Goal: Task Accomplishment & Management: Use online tool/utility

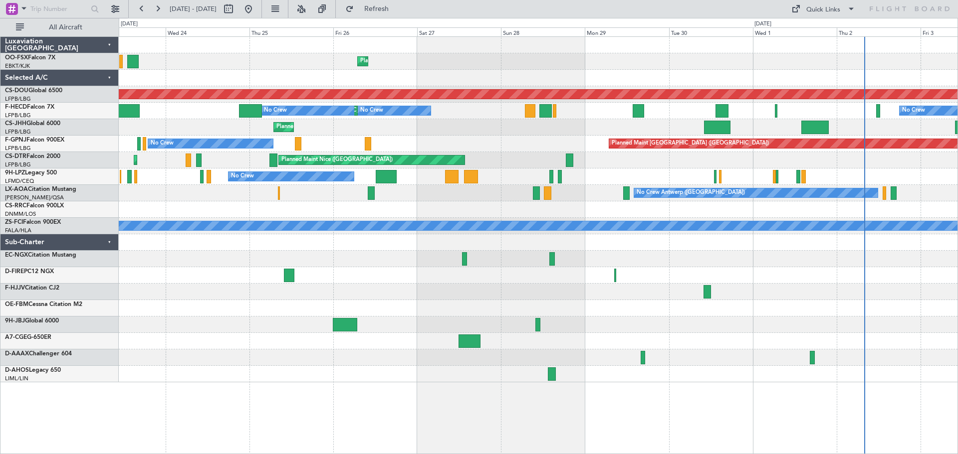
click at [536, 168] on div "Planned Maint Kortrijk-[GEOGRAPHIC_DATA] Planned Maint [GEOGRAPHIC_DATA] ([GEOG…" at bounding box center [538, 210] width 838 height 346
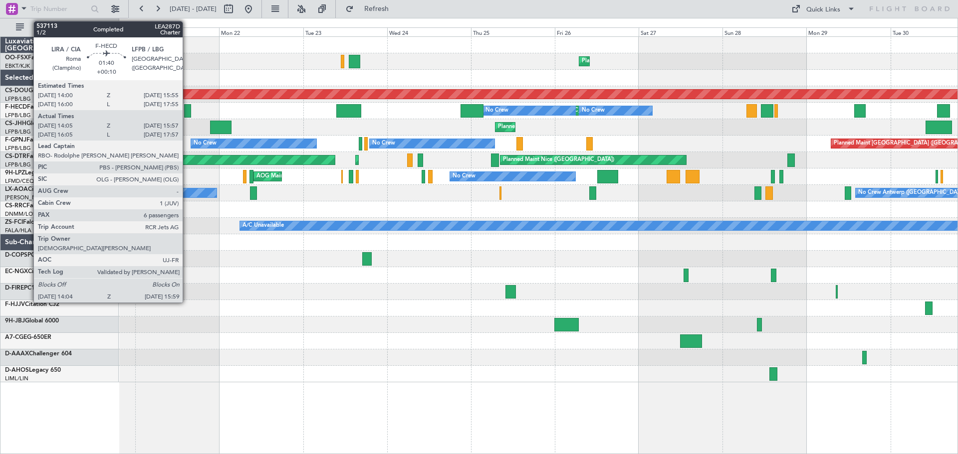
click at [187, 111] on div at bounding box center [187, 110] width 7 height 13
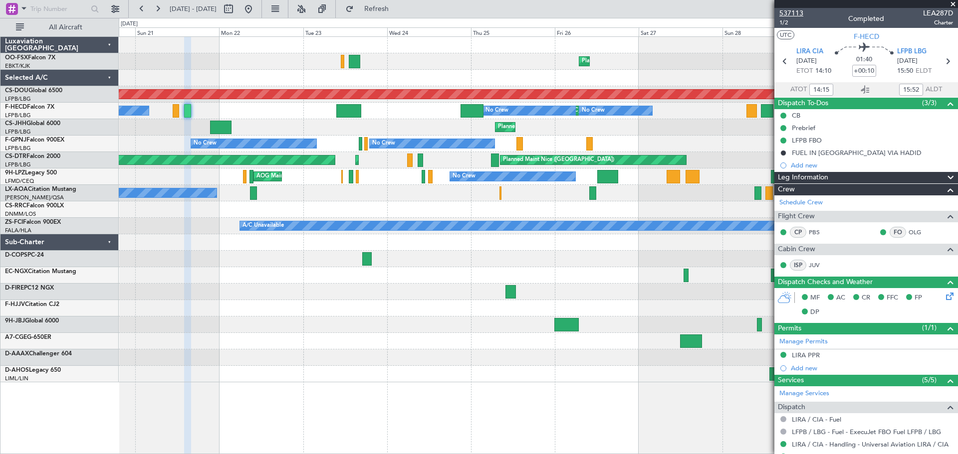
click at [801, 13] on span "537113" at bounding box center [791, 13] width 24 height 10
click at [791, 14] on span "537113" at bounding box center [791, 13] width 24 height 10
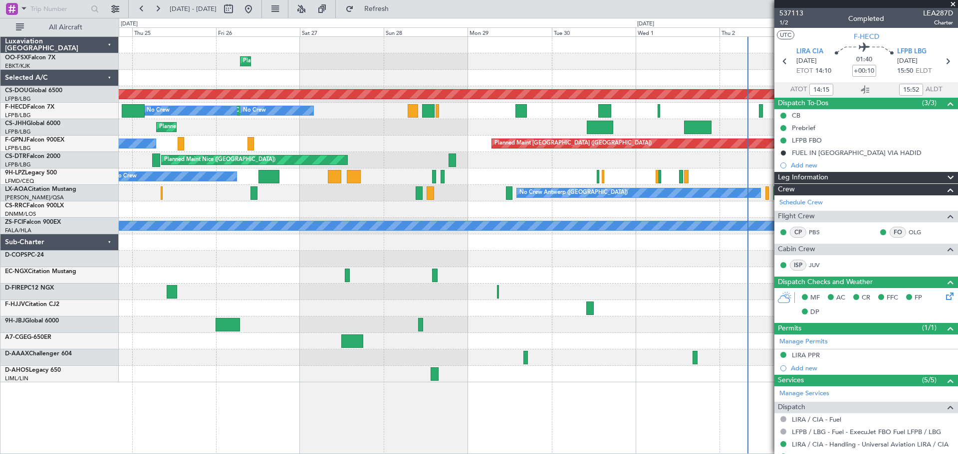
click at [340, 217] on div at bounding box center [538, 209] width 838 height 16
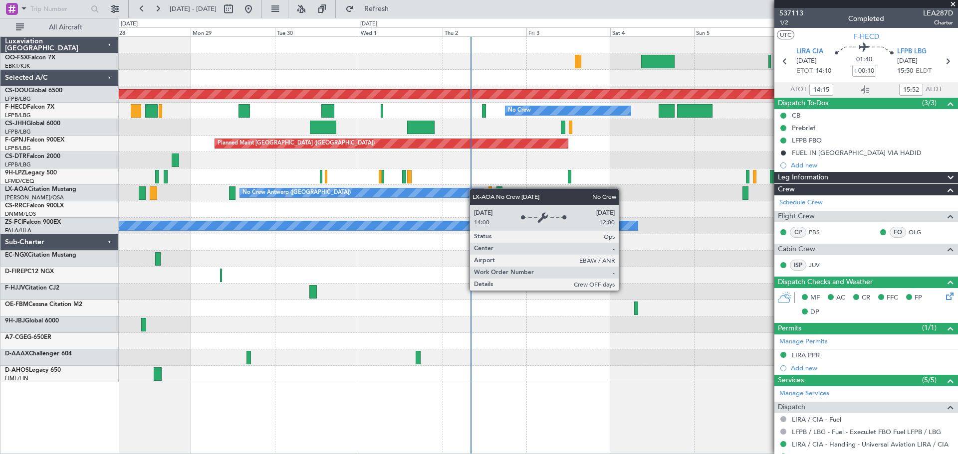
click at [345, 193] on div "Planned Maint Kortrijk-[GEOGRAPHIC_DATA] Planned Maint [GEOGRAPHIC_DATA] ([GEOG…" at bounding box center [538, 210] width 838 height 346
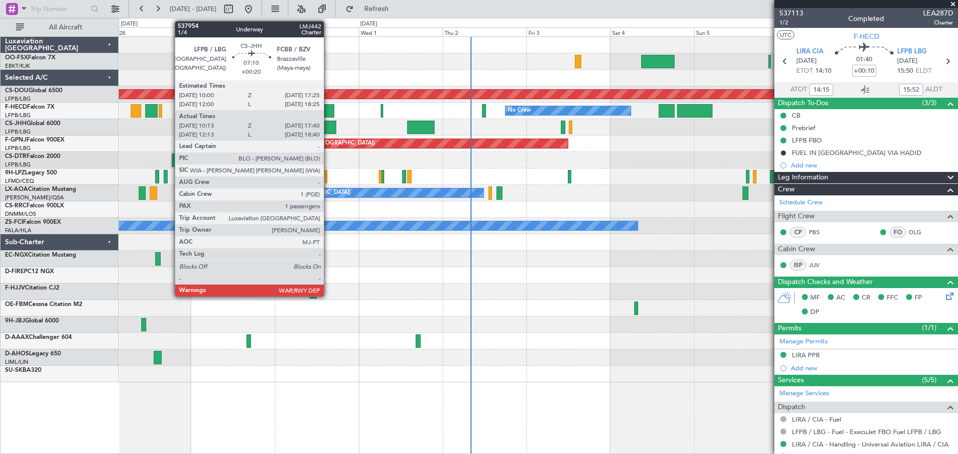
click at [328, 127] on div at bounding box center [323, 127] width 26 height 13
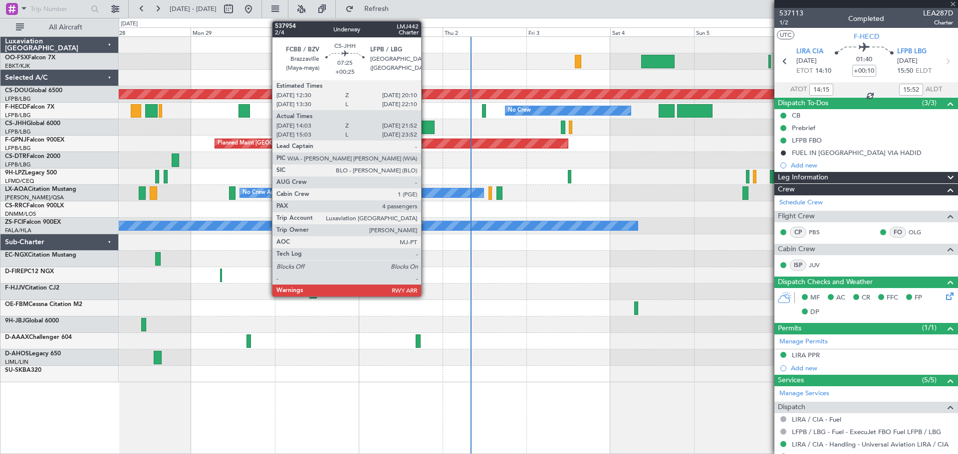
type input "+00:20"
type input "10:23"
type input "17:35"
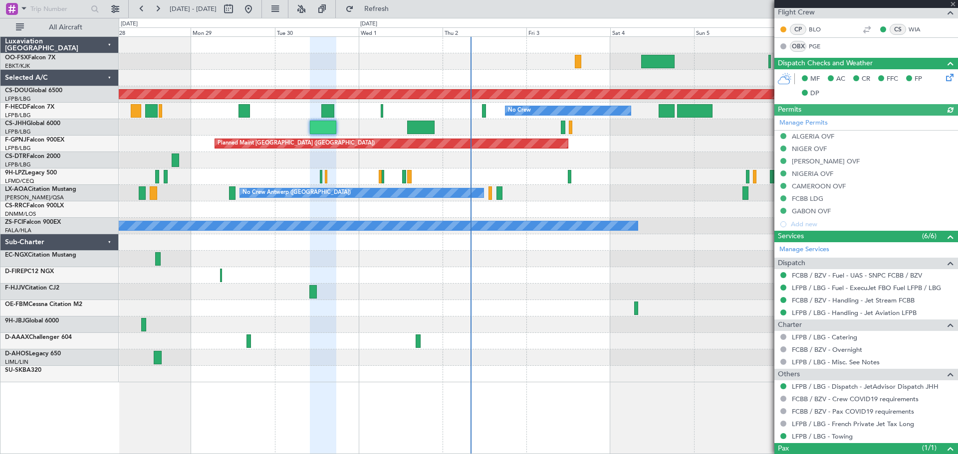
scroll to position [243, 0]
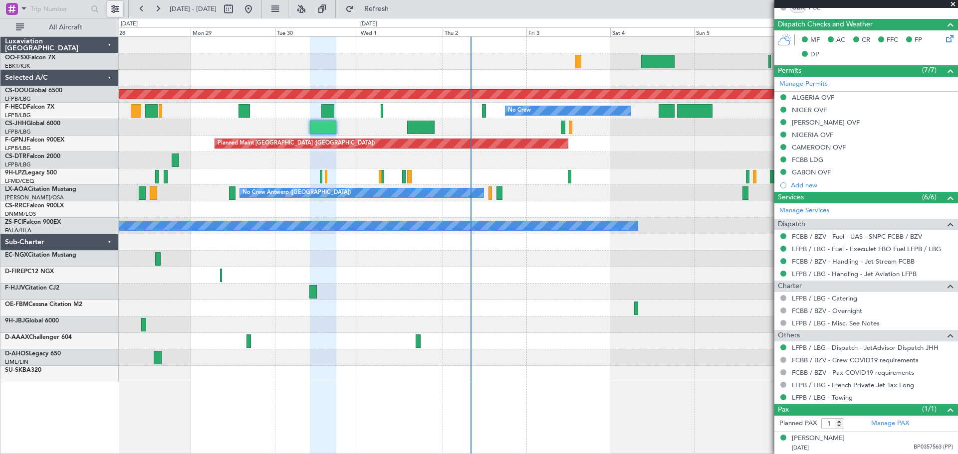
click at [111, 8] on button at bounding box center [115, 9] width 16 height 16
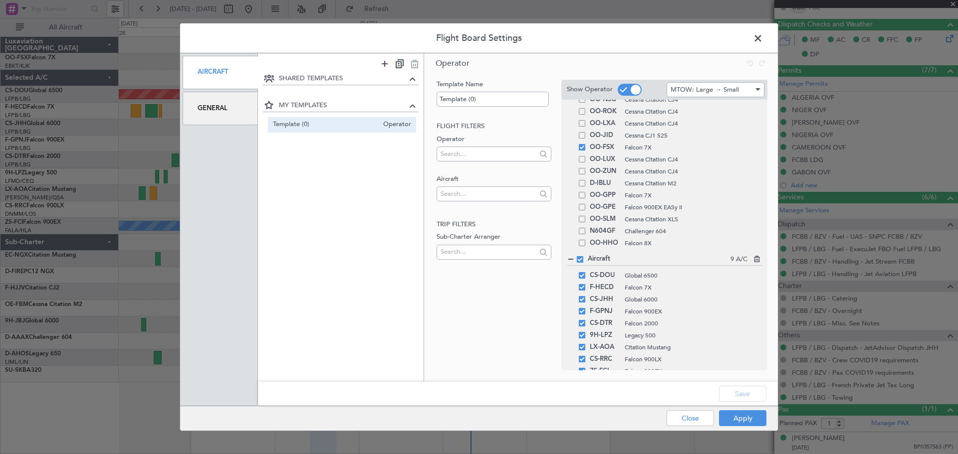
scroll to position [167, 0]
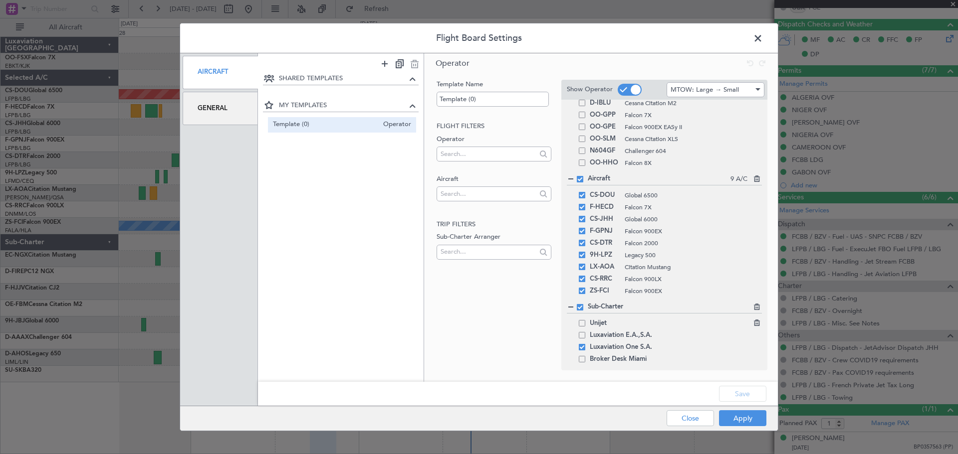
click at [582, 321] on span at bounding box center [582, 323] width 6 height 6
click at [586, 320] on input "checkbox" at bounding box center [586, 320] width 0 height 0
click at [580, 338] on span at bounding box center [582, 335] width 6 height 6
click at [586, 332] on input "checkbox" at bounding box center [586, 332] width 0 height 0
click at [749, 394] on button "Save" at bounding box center [742, 394] width 47 height 16
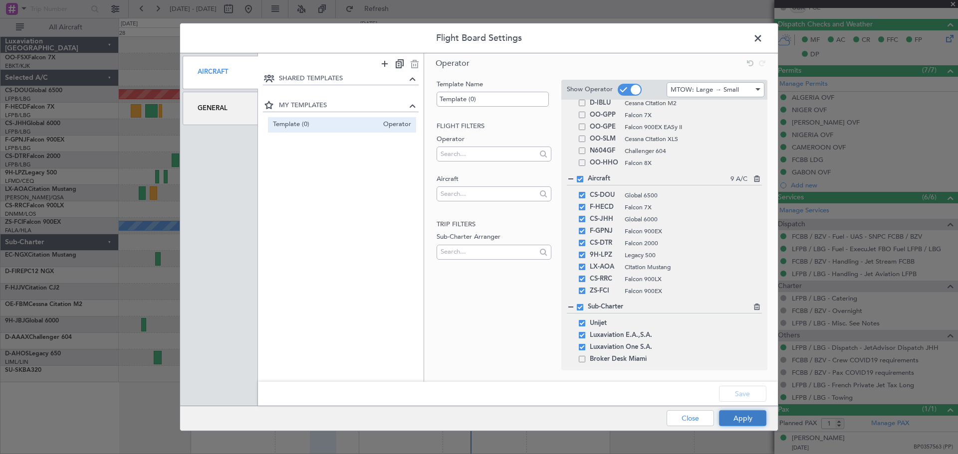
click at [739, 418] on button "Apply" at bounding box center [742, 418] width 47 height 16
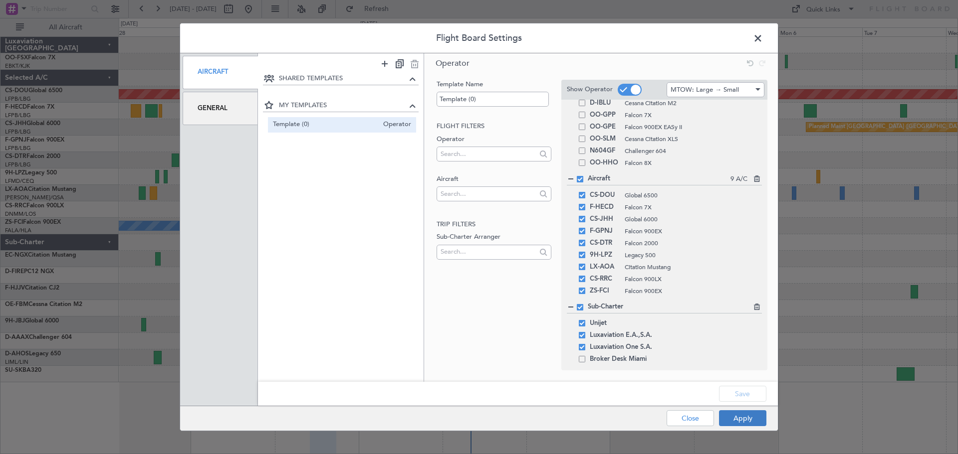
type input "0"
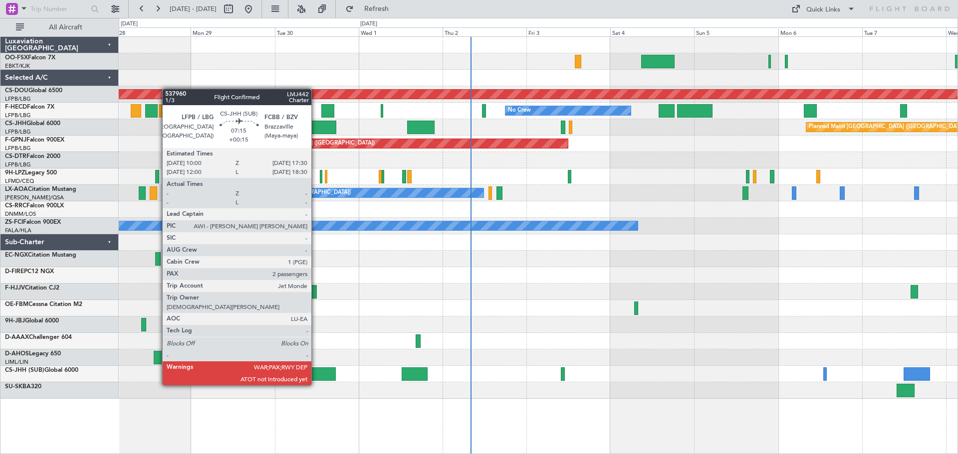
click at [316, 376] on div at bounding box center [322, 374] width 26 height 13
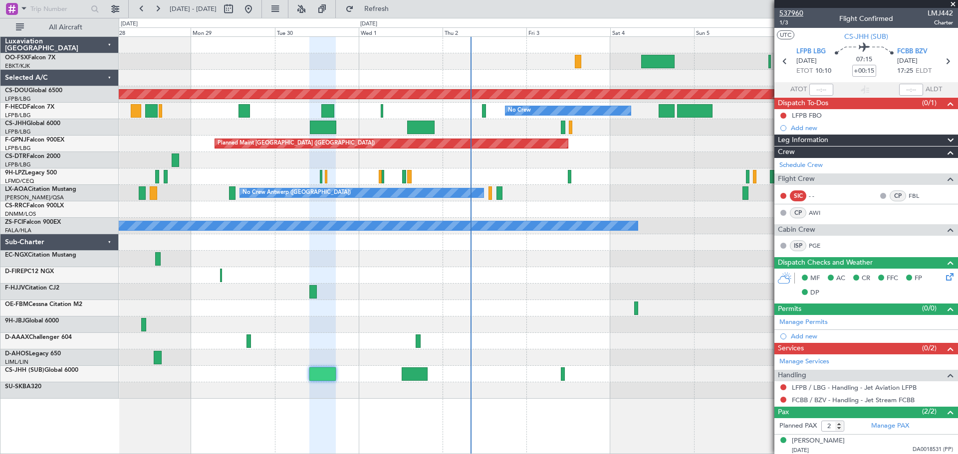
click at [798, 13] on span "537960" at bounding box center [791, 13] width 24 height 10
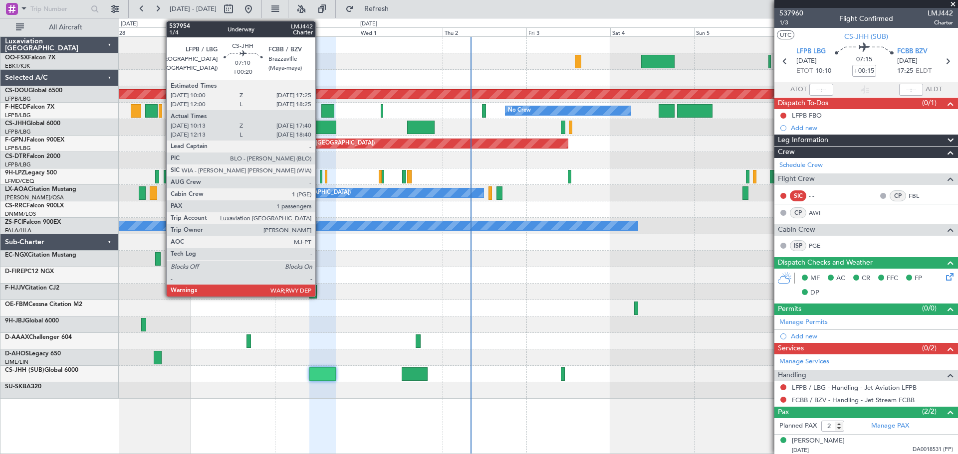
click at [320, 121] on div at bounding box center [323, 127] width 26 height 13
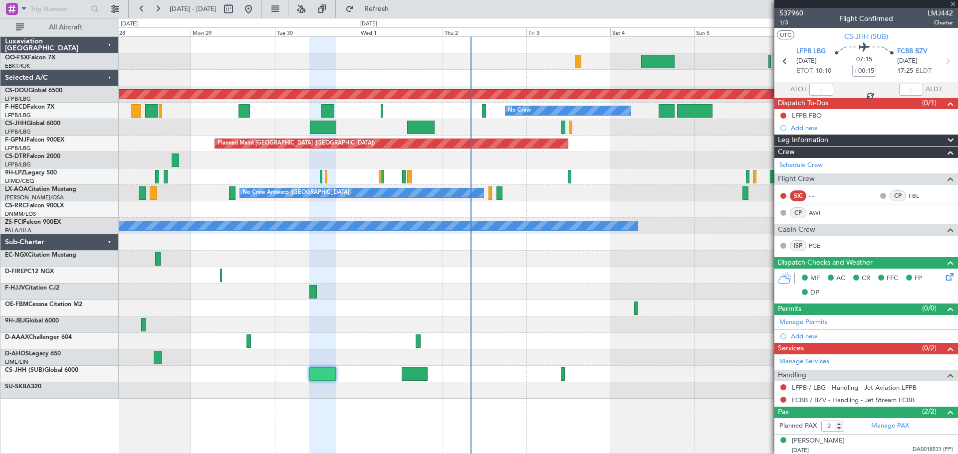
type input "+00:20"
type input "10:23"
type input "17:35"
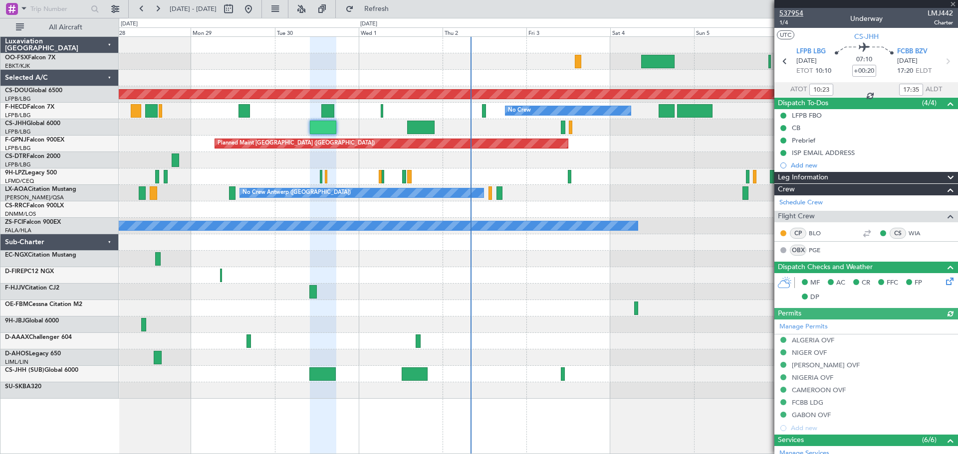
click at [799, 14] on span "537954" at bounding box center [791, 13] width 24 height 10
click at [126, 8] on div at bounding box center [64, 9] width 128 height 18
click at [119, 7] on button at bounding box center [115, 9] width 16 height 16
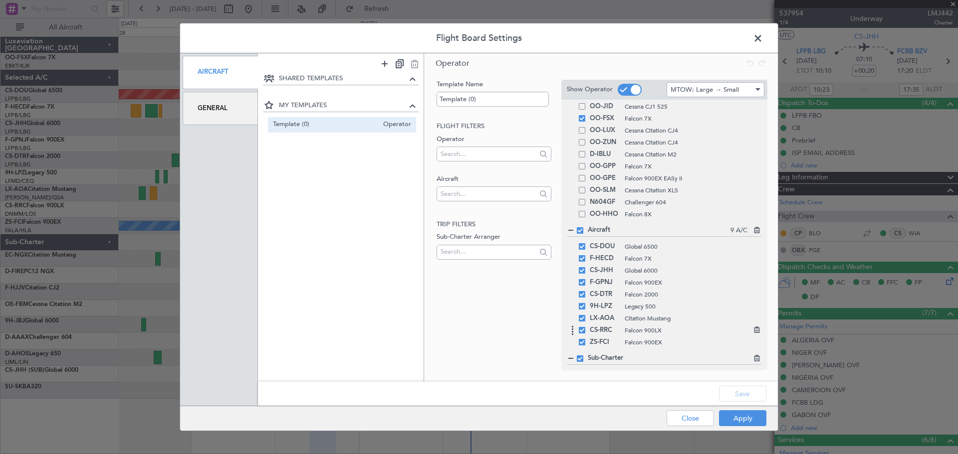
scroll to position [167, 0]
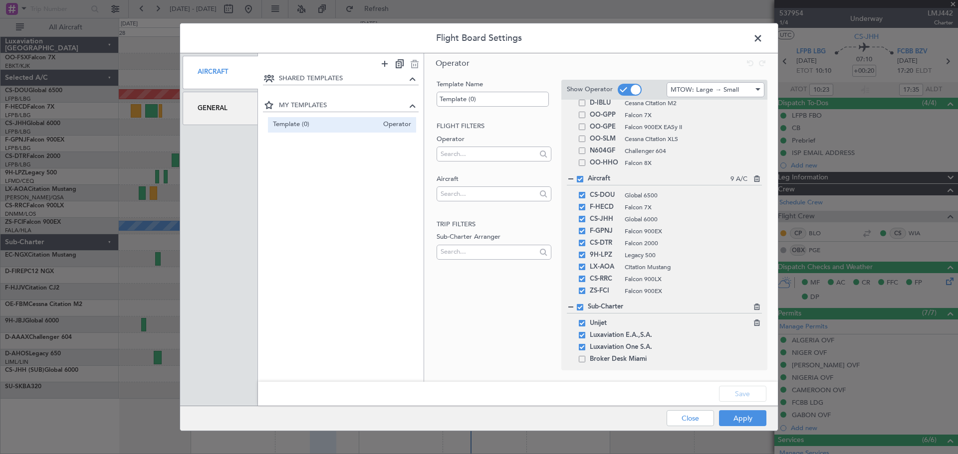
click at [582, 323] on span at bounding box center [582, 323] width 6 height 6
click at [586, 320] on input "checkbox" at bounding box center [586, 320] width 0 height 0
click at [580, 334] on span at bounding box center [582, 335] width 6 height 6
click at [586, 332] on input "checkbox" at bounding box center [586, 332] width 0 height 0
click at [730, 396] on button "Save" at bounding box center [742, 394] width 47 height 16
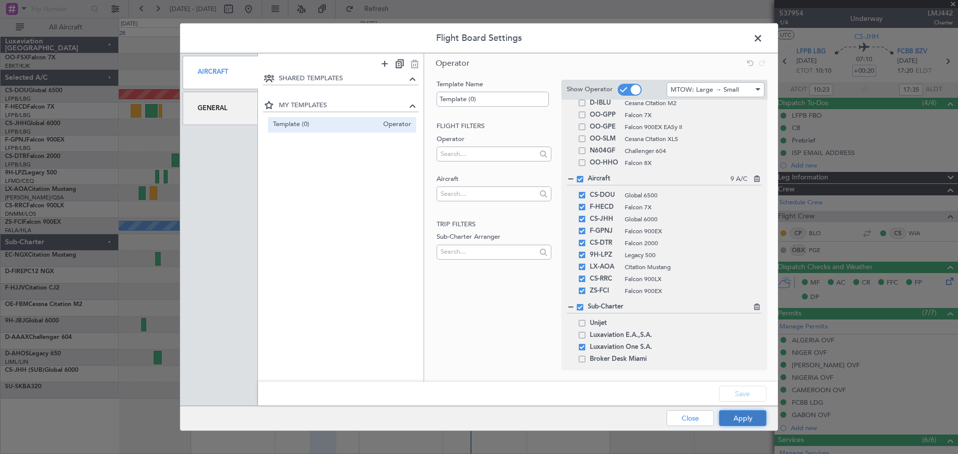
click at [740, 422] on button "Apply" at bounding box center [742, 418] width 47 height 16
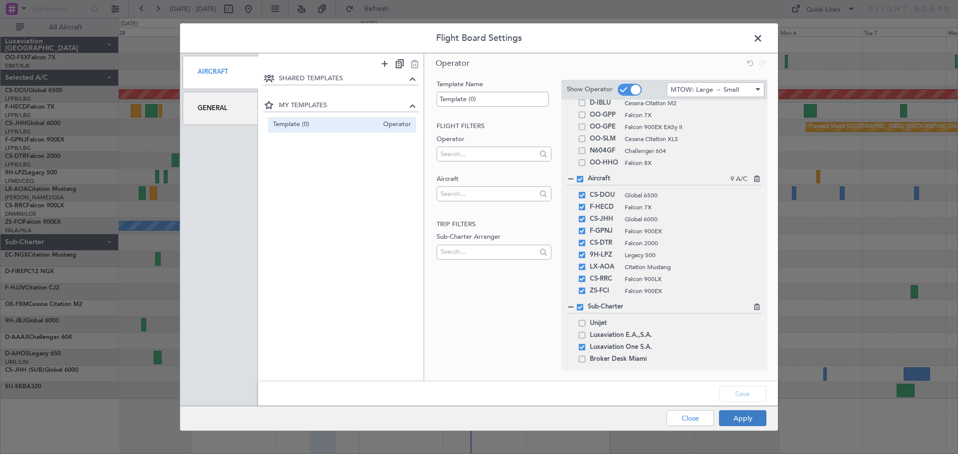
type input "0"
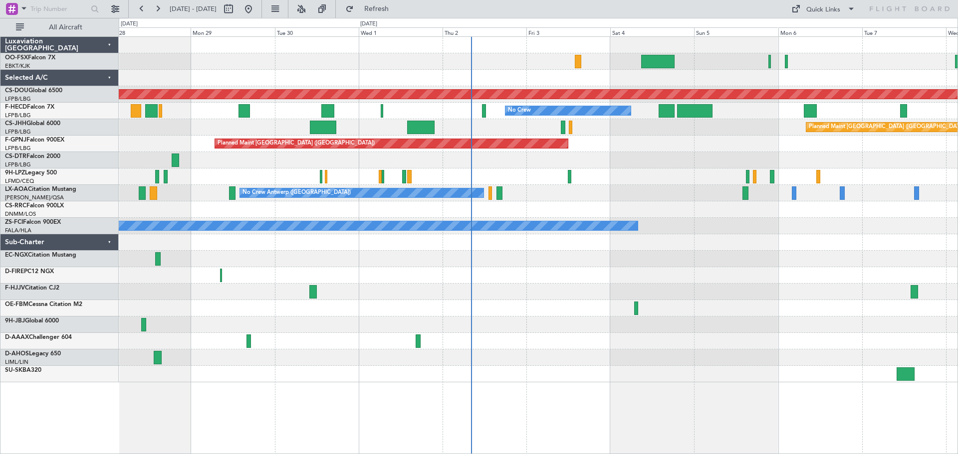
click at [136, 157] on div "Planned Maint Nice ([GEOGRAPHIC_DATA])" at bounding box center [538, 160] width 838 height 16
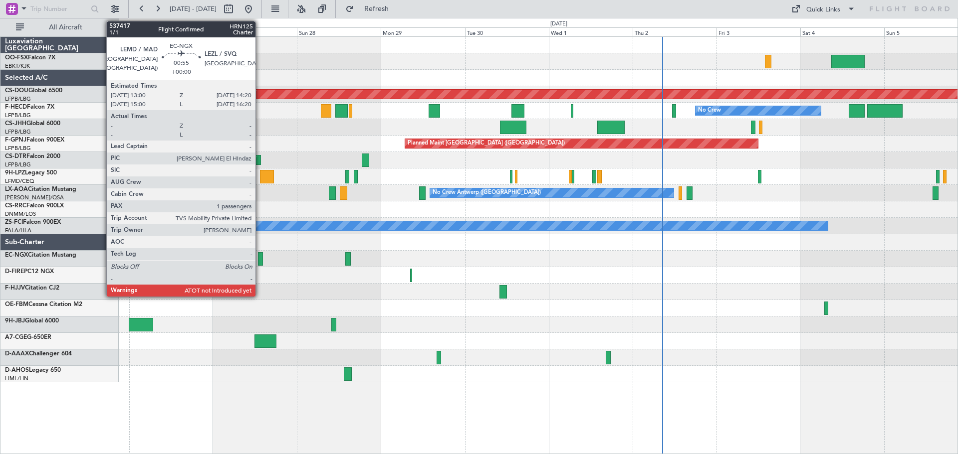
click at [260, 256] on div at bounding box center [260, 258] width 5 height 13
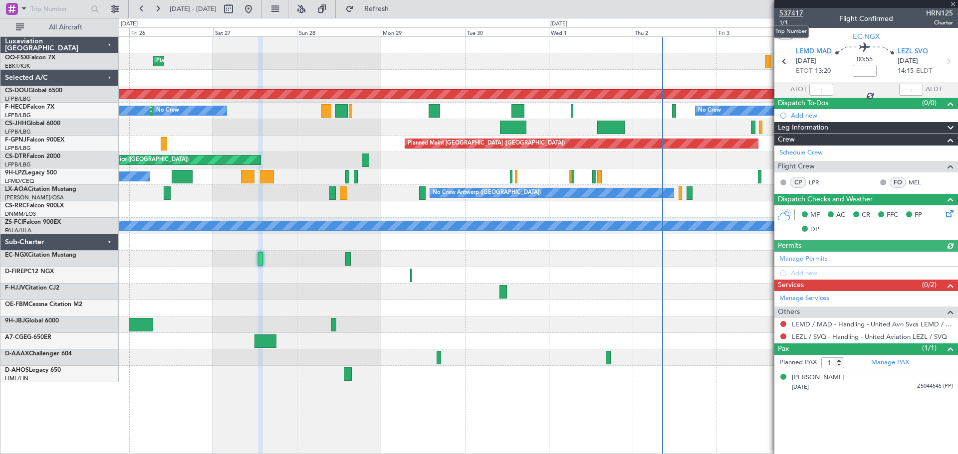
click at [790, 11] on span "537417" at bounding box center [791, 13] width 24 height 10
